Goal: Check status: Check status

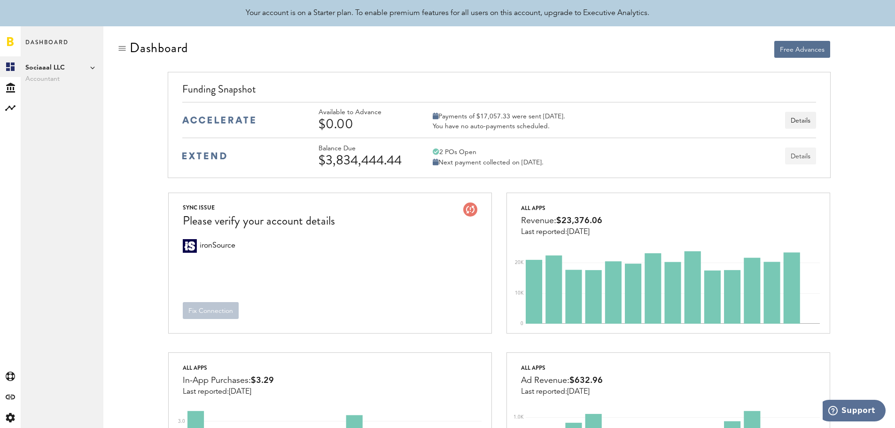
click at [808, 157] on button "Details" at bounding box center [800, 155] width 31 height 17
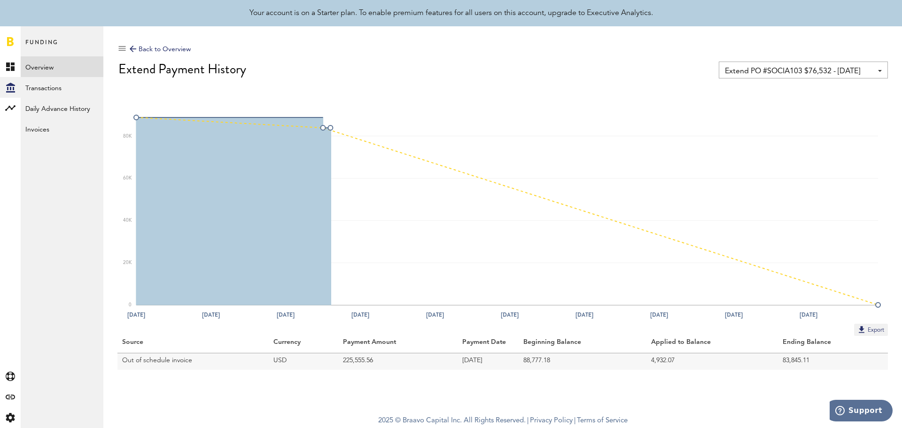
click at [133, 49] on div at bounding box center [133, 49] width 7 height 7
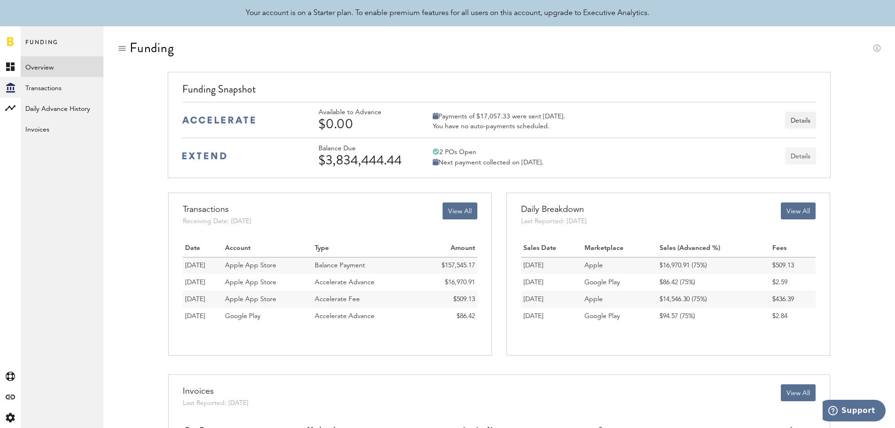
click at [813, 151] on button "Details" at bounding box center [800, 155] width 31 height 17
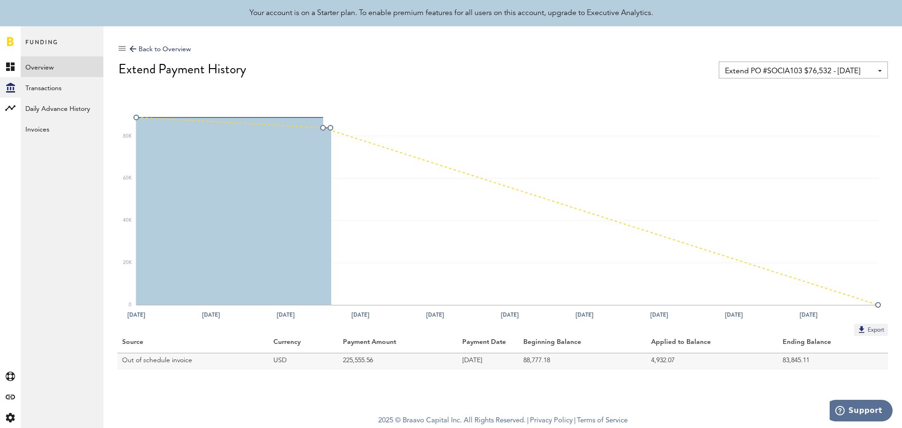
click at [876, 69] on div "Extend PO #SOCIA103 $76,532 - [DATE] Extend PO #SOCIA103 $76,532 - [DATE] Exten…" at bounding box center [803, 70] width 169 height 17
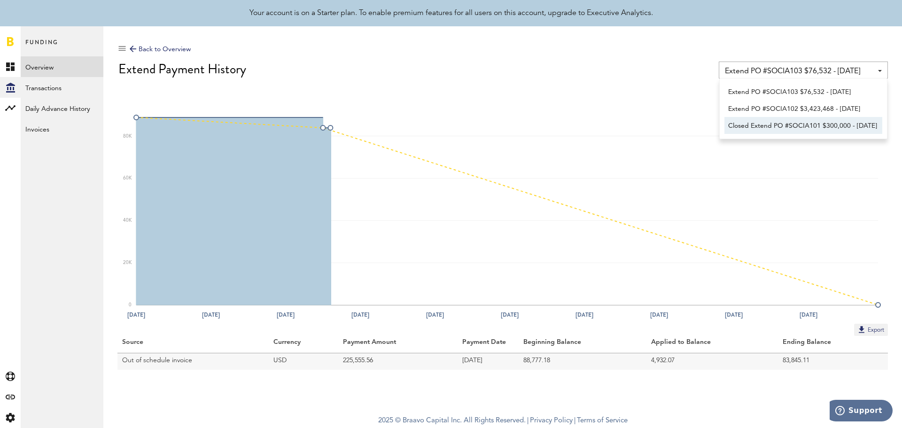
click at [832, 124] on span "Closed Extend PO #SOCIA101 $300,000 - [DATE]" at bounding box center [803, 126] width 150 height 16
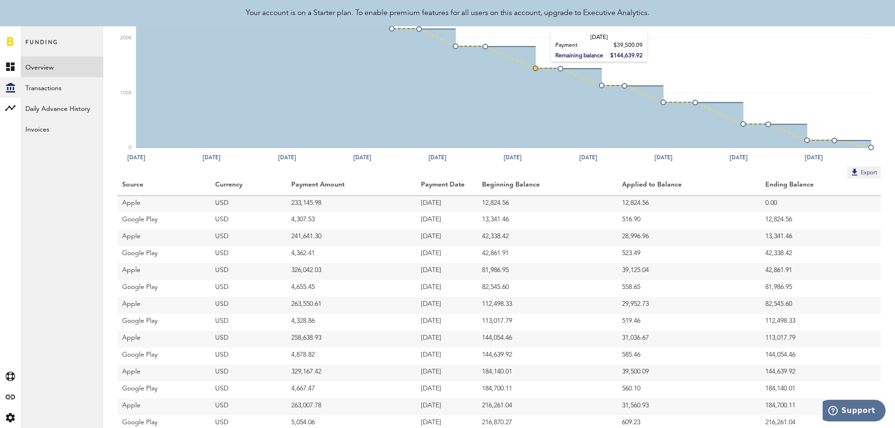
scroll to position [158, 0]
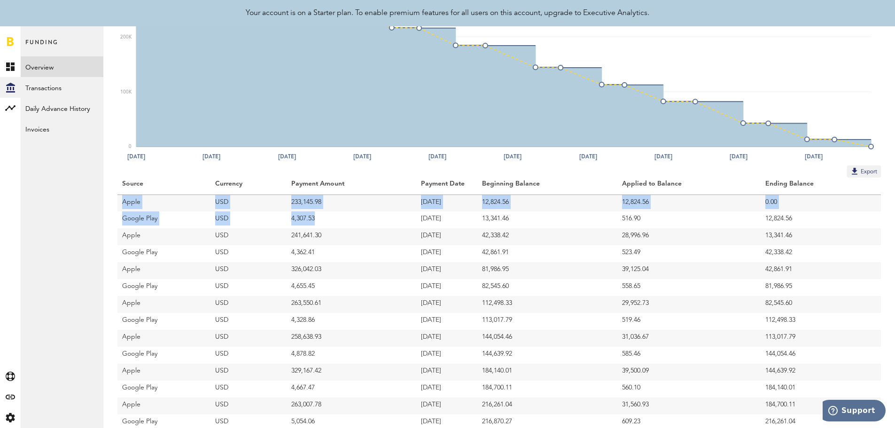
drag, startPoint x: 123, startPoint y: 200, endPoint x: 345, endPoint y: 217, distance: 222.9
click at [345, 217] on tbody "Source Currency Payment Amount Payment Date Beginning Balance Applied to Balanc…" at bounding box center [498, 364] width 763 height 372
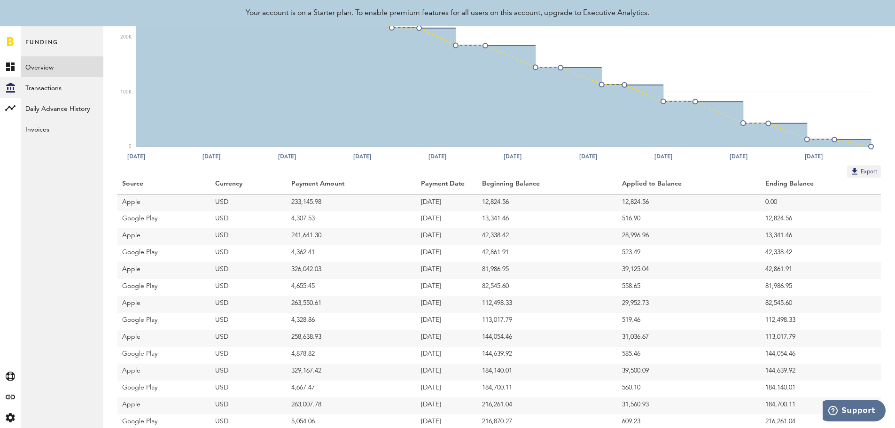
click at [477, 220] on td "[DATE]" at bounding box center [446, 219] width 61 height 17
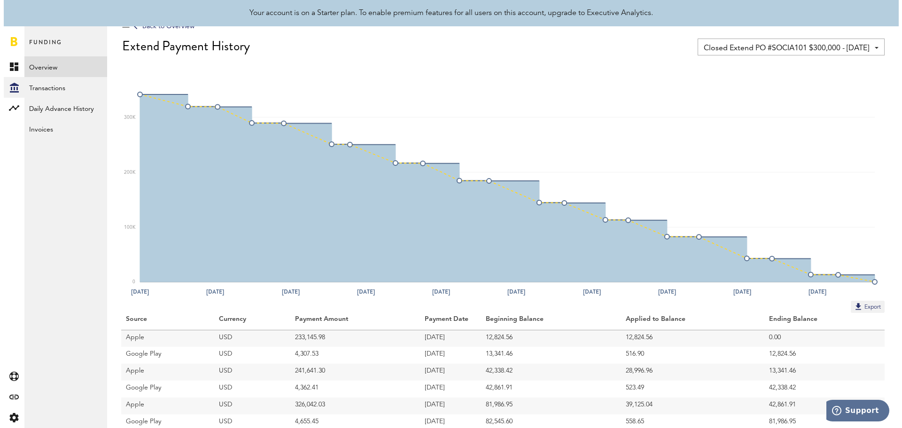
scroll to position [0, 0]
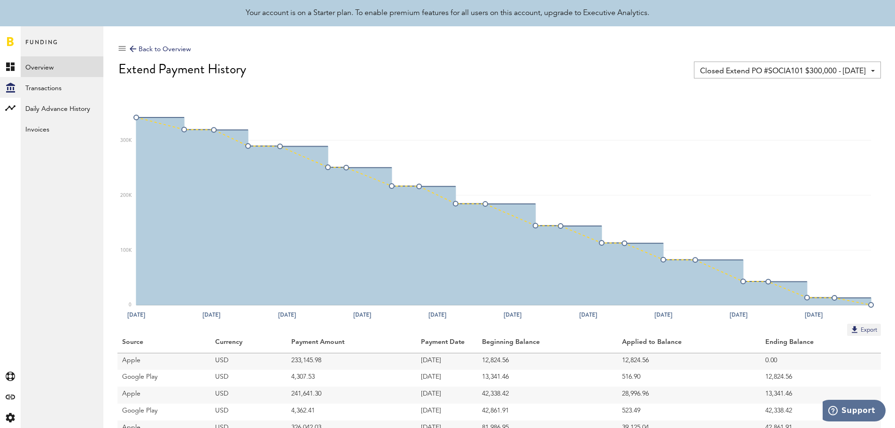
click at [849, 69] on span "Closed Extend PO #SOCIA101 $300,000 - [DATE]" at bounding box center [782, 71] width 165 height 16
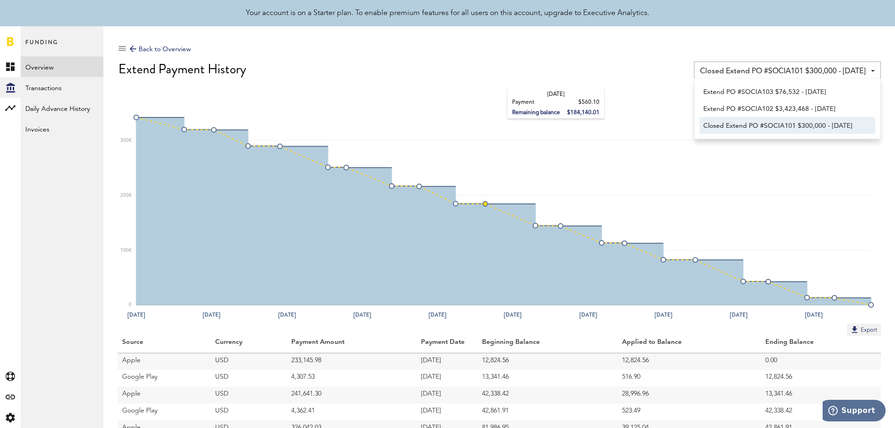
click at [497, 100] on rect at bounding box center [503, 201] width 735 height 207
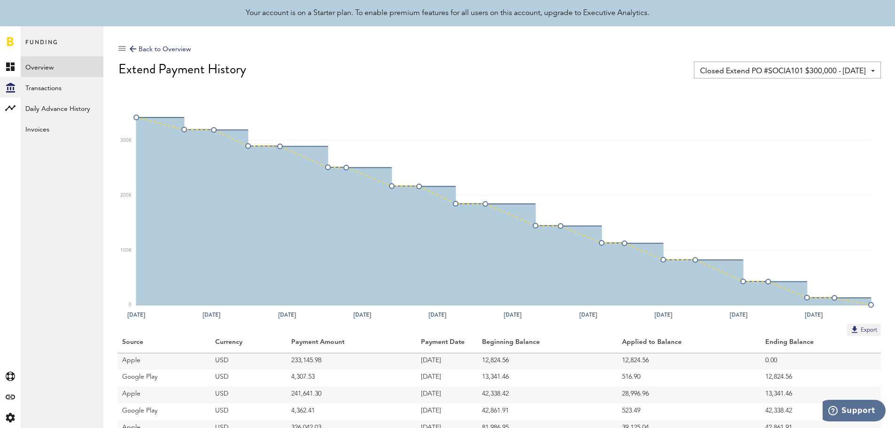
click at [791, 71] on span "Closed Extend PO #SOCIA101 $300,000 - [DATE]" at bounding box center [782, 71] width 165 height 16
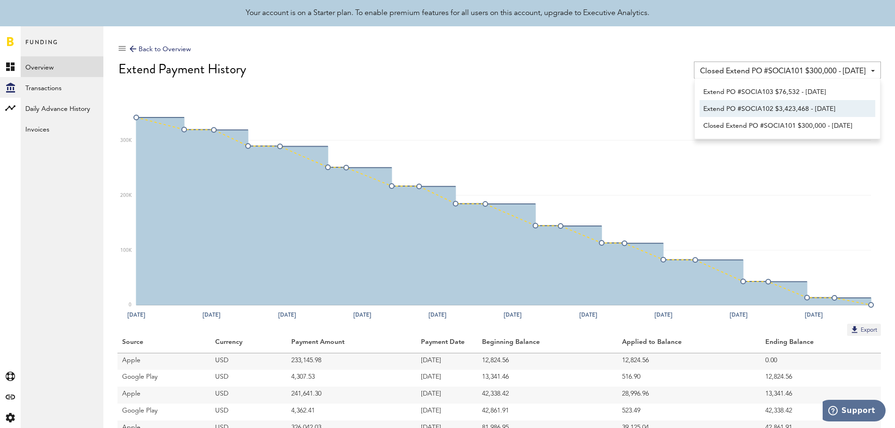
click at [798, 107] on span "Extend PO #SOCIA102 $3,423,468 - [DATE]" at bounding box center [787, 109] width 168 height 16
